Goal: Task Accomplishment & Management: Manage account settings

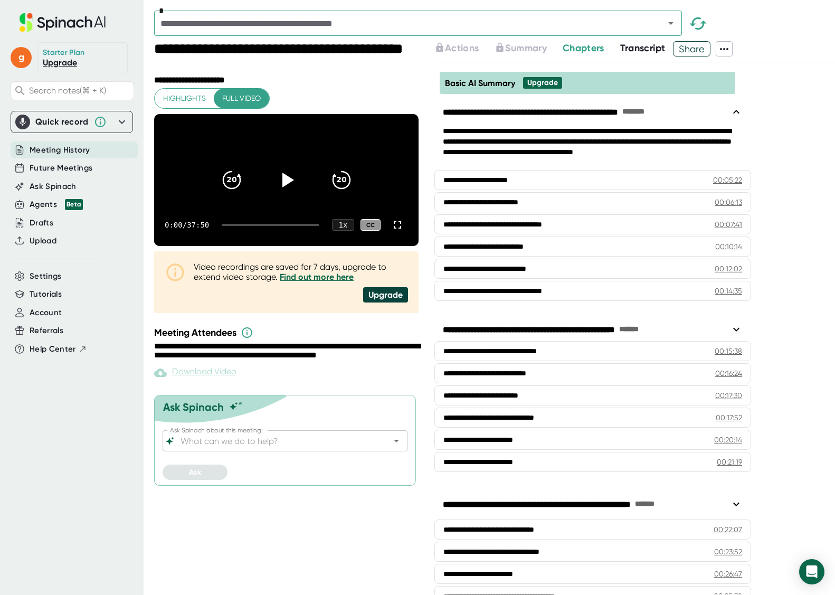
click at [40, 150] on span "Meeting History" at bounding box center [60, 150] width 60 height 12
click at [58, 149] on span "Meeting History" at bounding box center [60, 150] width 60 height 12
click at [24, 57] on span "g" at bounding box center [21, 57] width 21 height 21
click at [24, 57] on div at bounding box center [417, 297] width 835 height 595
click at [104, 121] on icon at bounding box center [100, 122] width 13 height 13
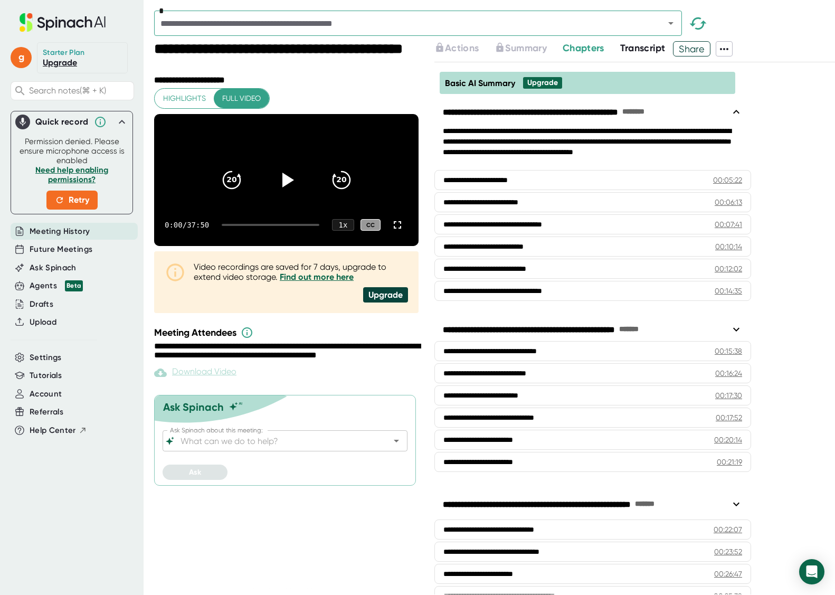
click at [698, 22] on icon "button" at bounding box center [698, 24] width 26 height 26
click at [670, 25] on icon "Open" at bounding box center [670, 23] width 13 height 13
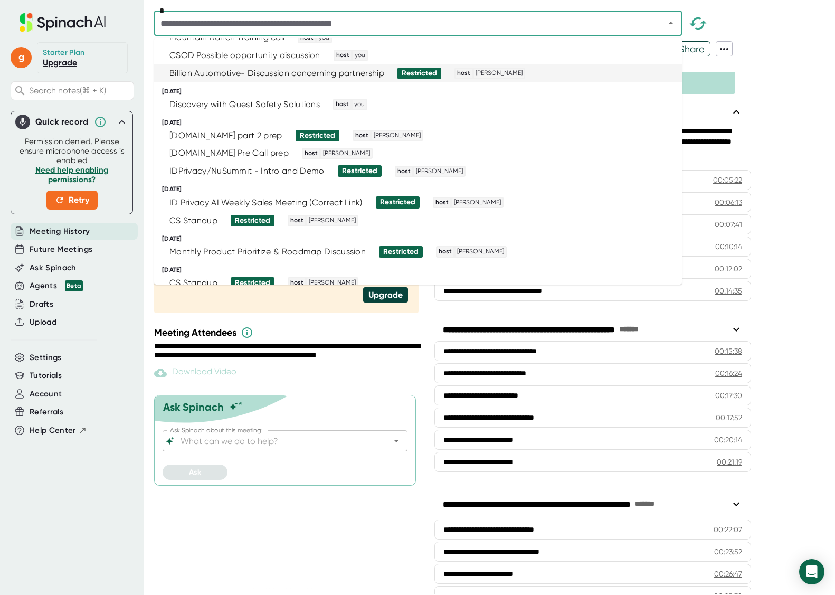
scroll to position [290, 0]
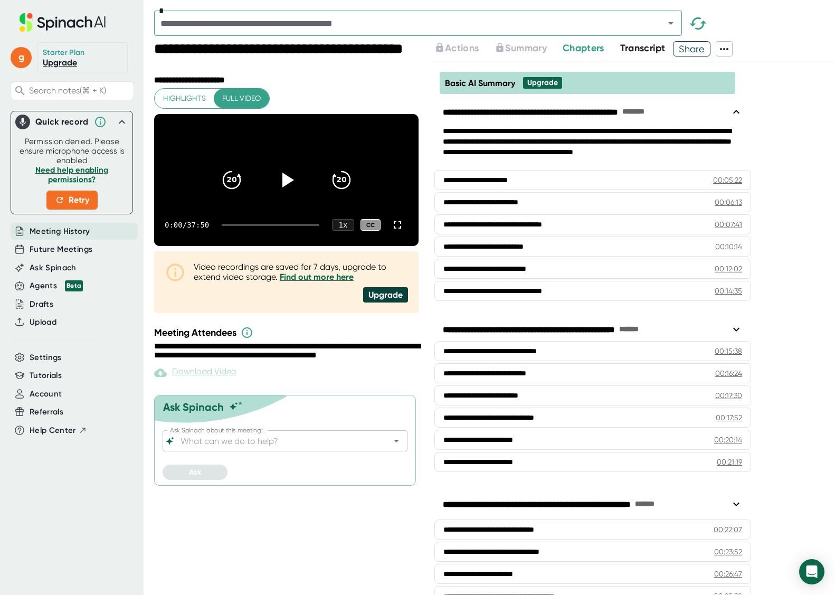
click at [127, 123] on icon at bounding box center [122, 122] width 13 height 13
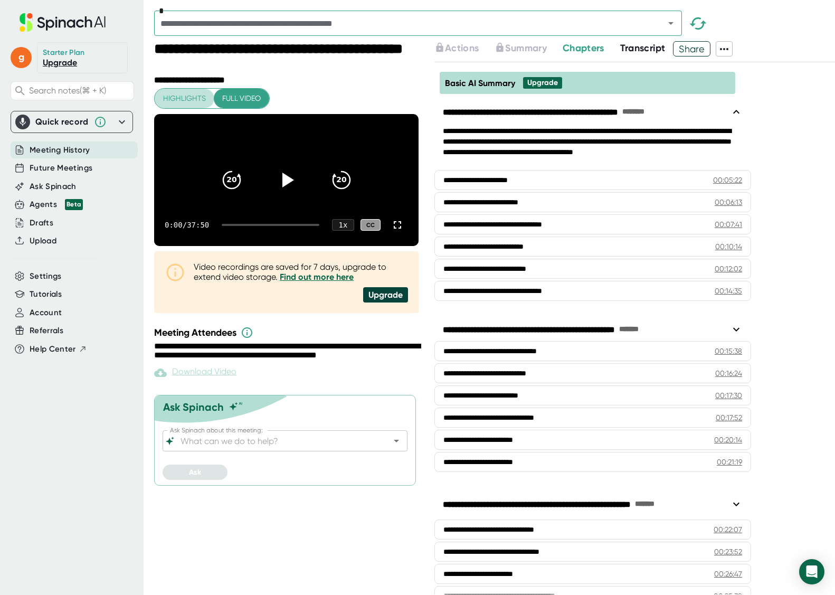
click at [164, 91] on button "Highlights" at bounding box center [185, 99] width 60 height 20
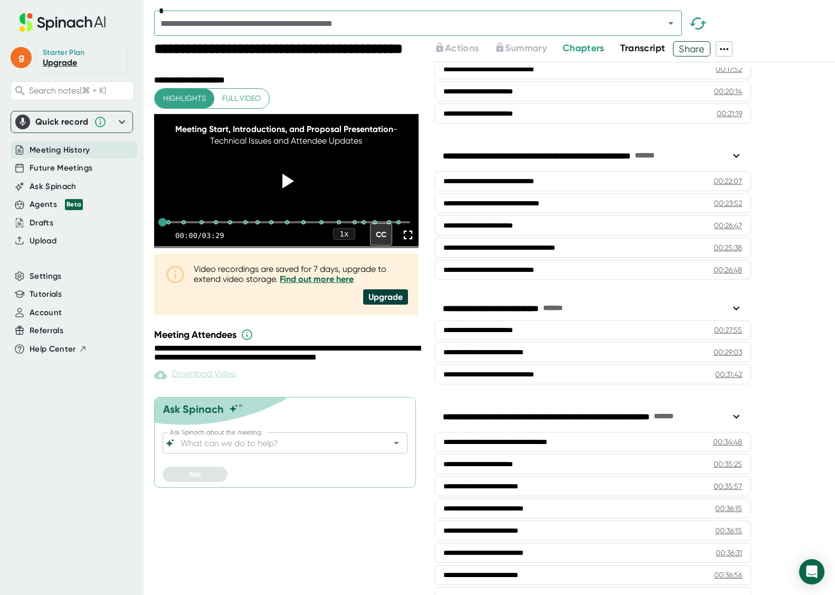
scroll to position [398, 0]
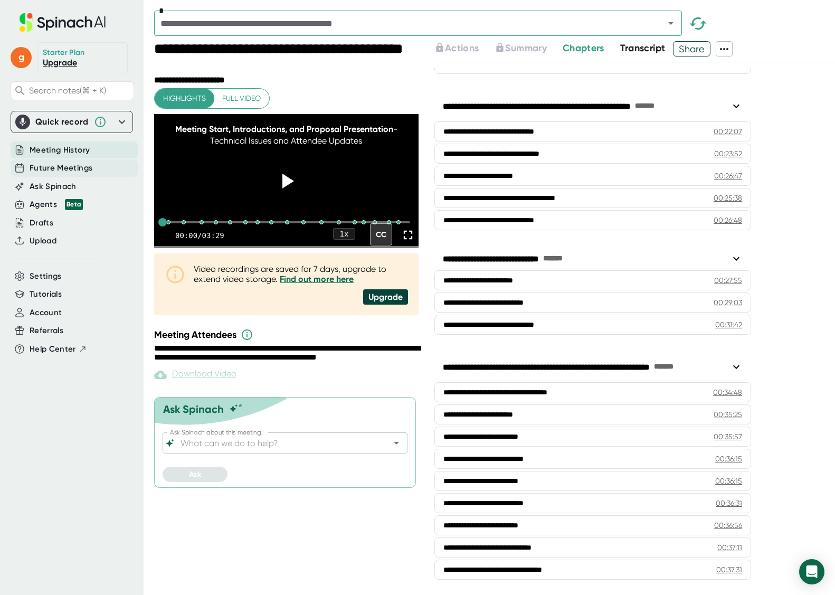
click at [40, 169] on span "Future Meetings" at bounding box center [61, 168] width 63 height 12
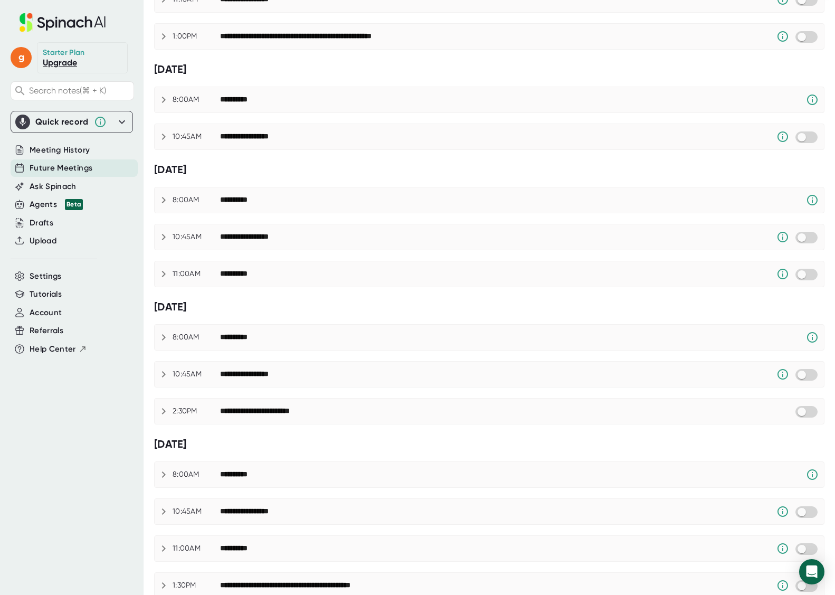
scroll to position [427, 0]
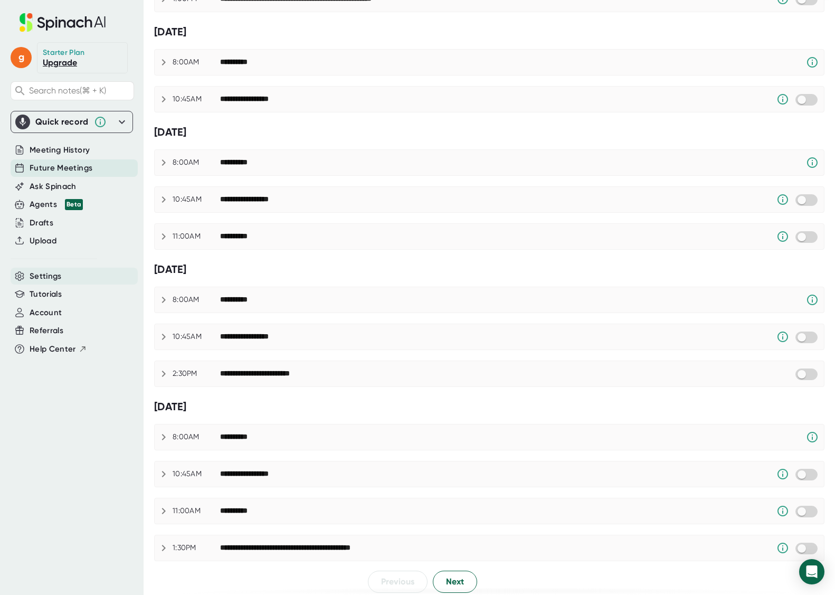
click at [61, 279] on div "Settings" at bounding box center [74, 276] width 127 height 17
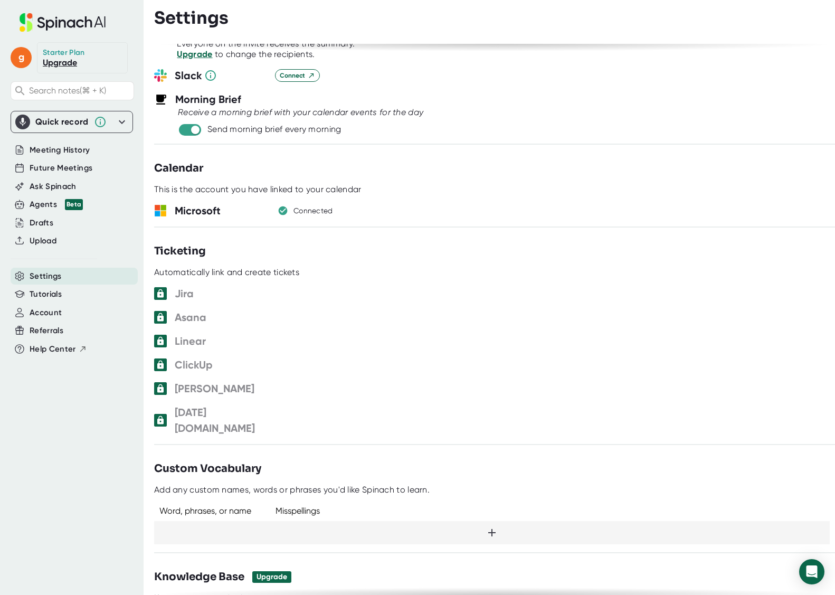
scroll to position [426, 0]
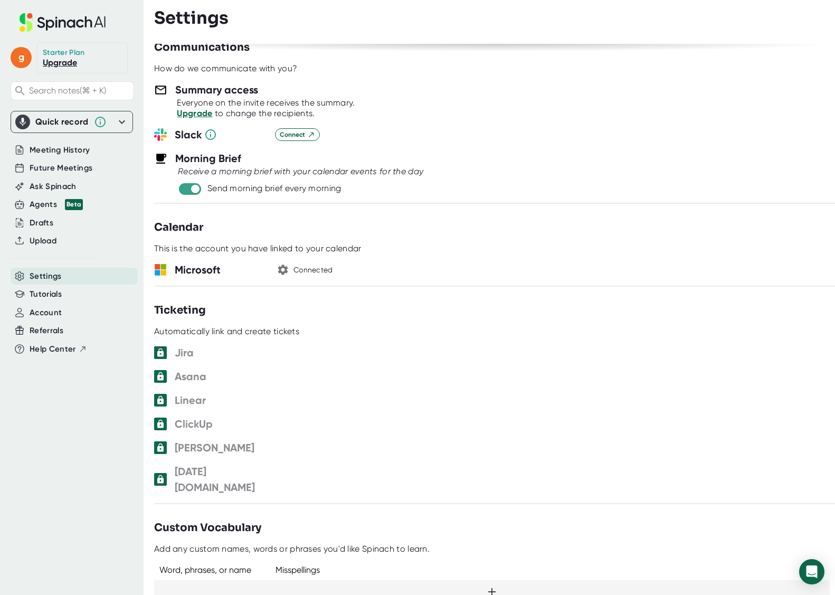
click at [284, 267] on icon "button" at bounding box center [283, 270] width 10 height 10
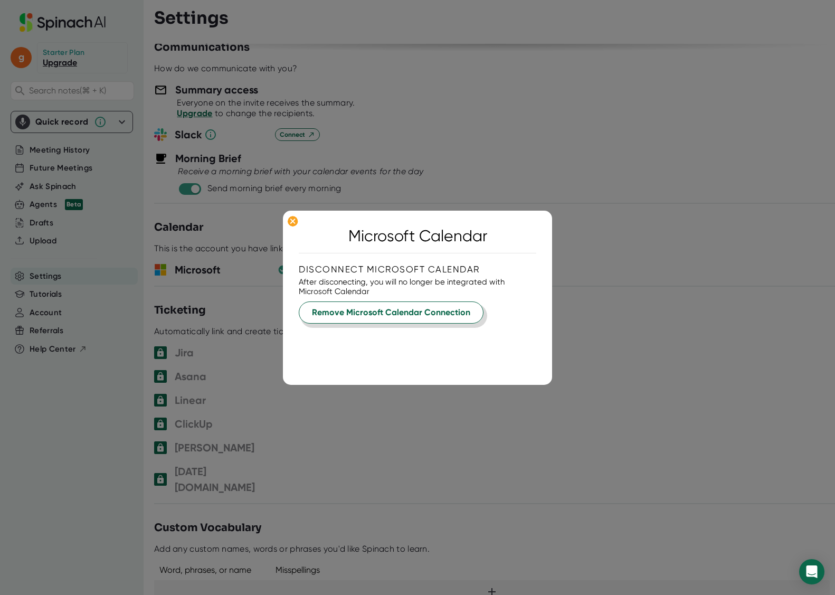
click at [342, 308] on span "Remove Microsoft Calendar Connection" at bounding box center [391, 312] width 158 height 13
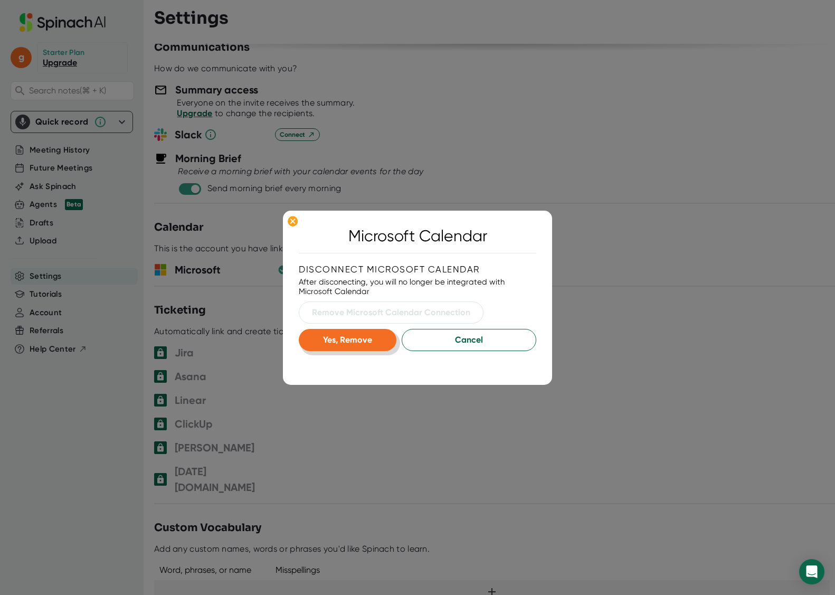
click at [357, 335] on span "Yes, Remove" at bounding box center [347, 340] width 49 height 10
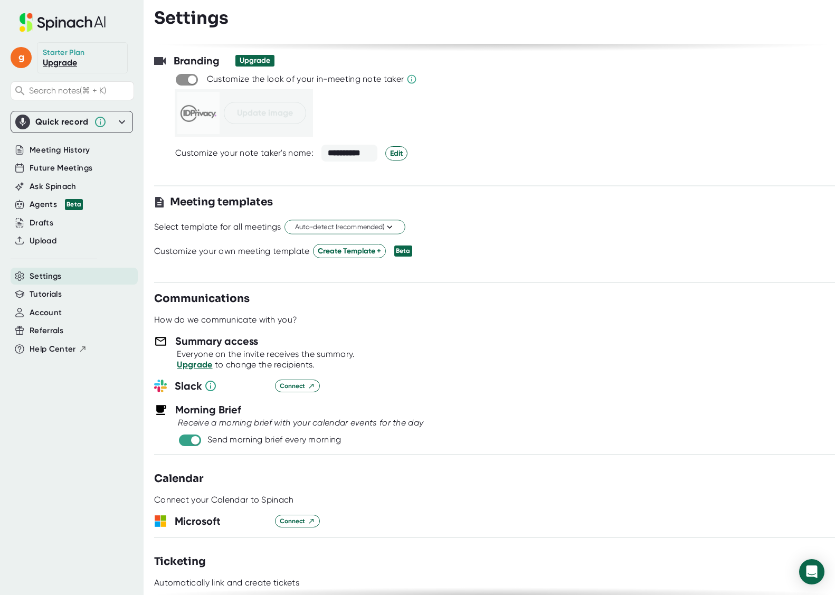
scroll to position [0, 0]
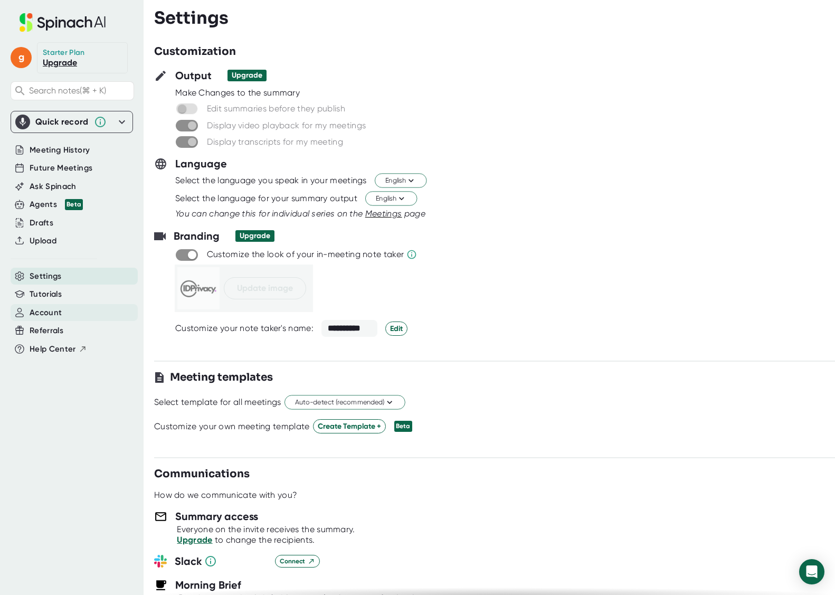
click at [50, 314] on span "Account" at bounding box center [46, 313] width 32 height 12
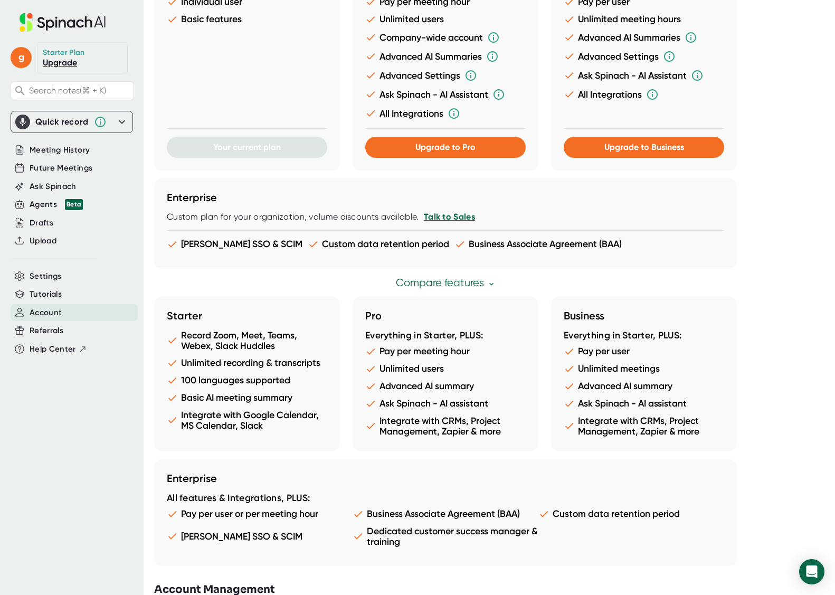
scroll to position [403, 0]
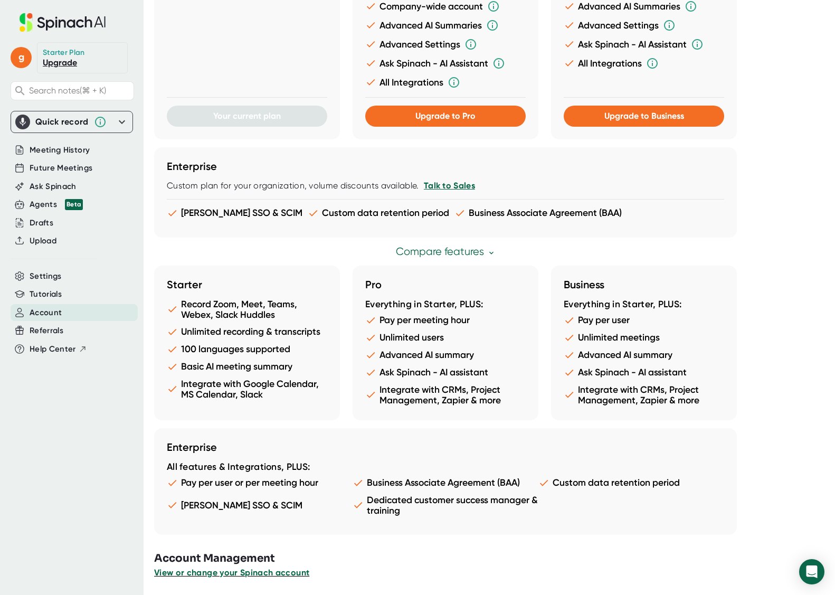
click at [268, 569] on span "View or change your Spinach account" at bounding box center [231, 572] width 155 height 10
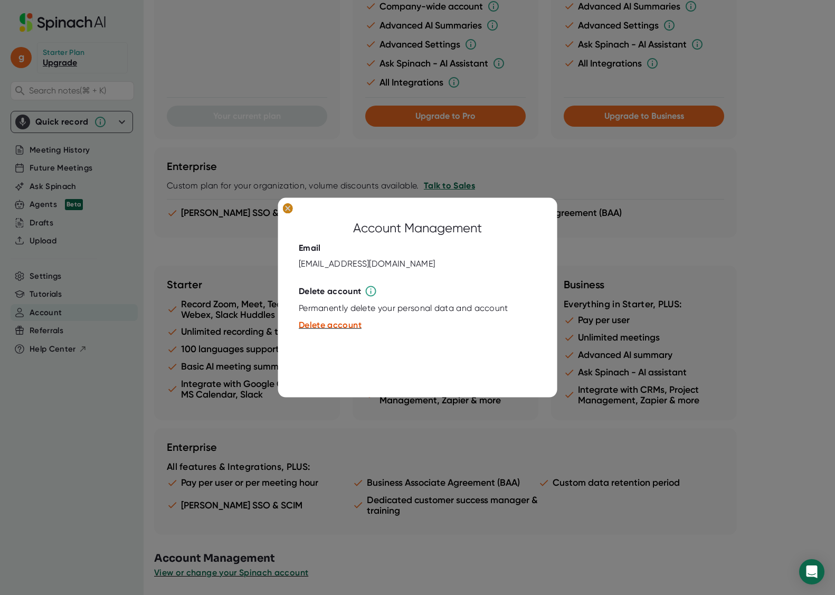
click at [287, 207] on g at bounding box center [288, 208] width 10 height 11
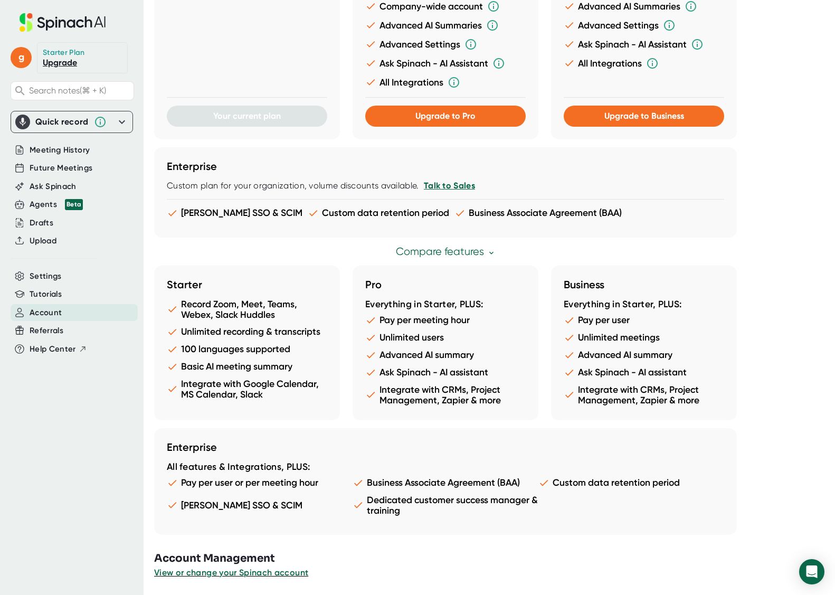
click at [52, 20] on icon at bounding box center [62, 22] width 141 height 18
